Goal: Information Seeking & Learning: Learn about a topic

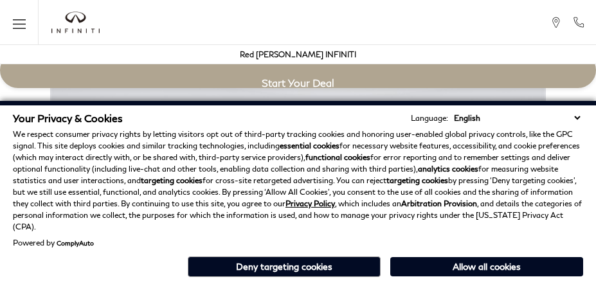
scroll to position [2280, 0]
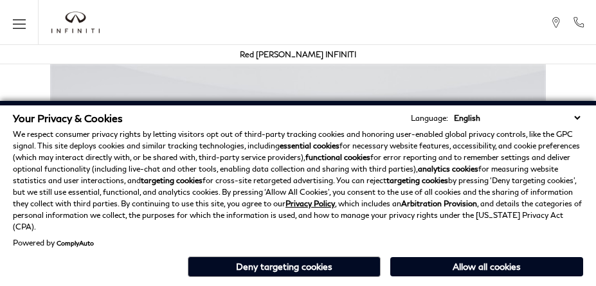
scroll to position [2280, 0]
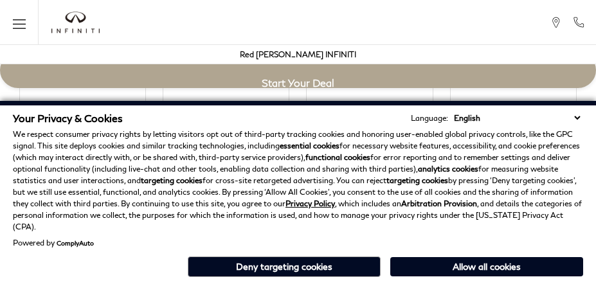
scroll to position [2280, 0]
